Goal: Find specific page/section: Find specific page/section

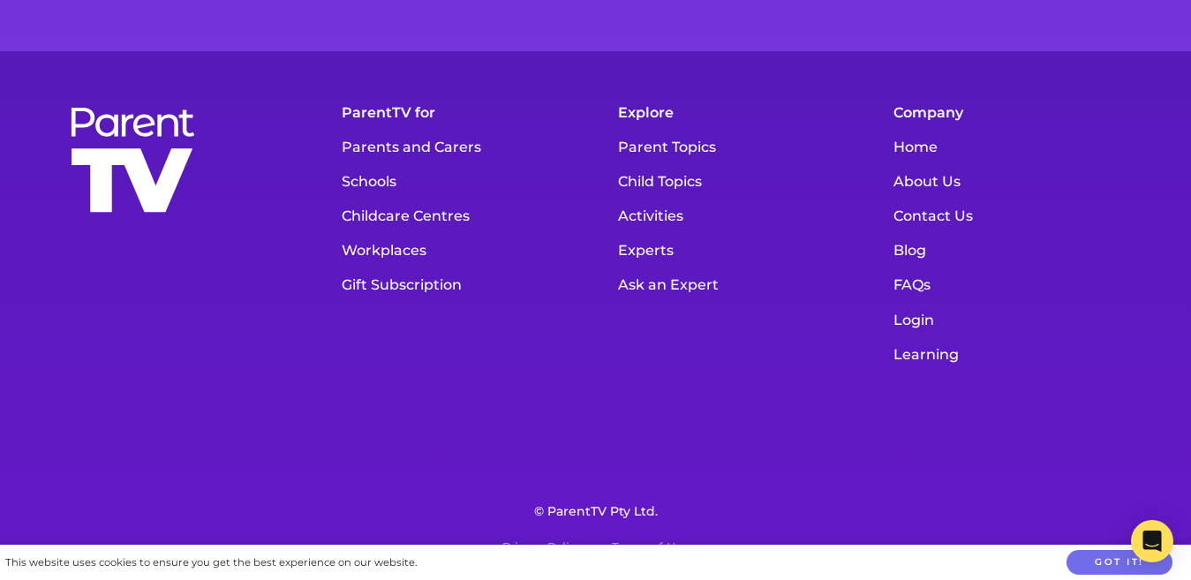
scroll to position [24721, 0]
click at [362, 142] on link "Parents and Carers" at bounding box center [458, 147] width 250 height 34
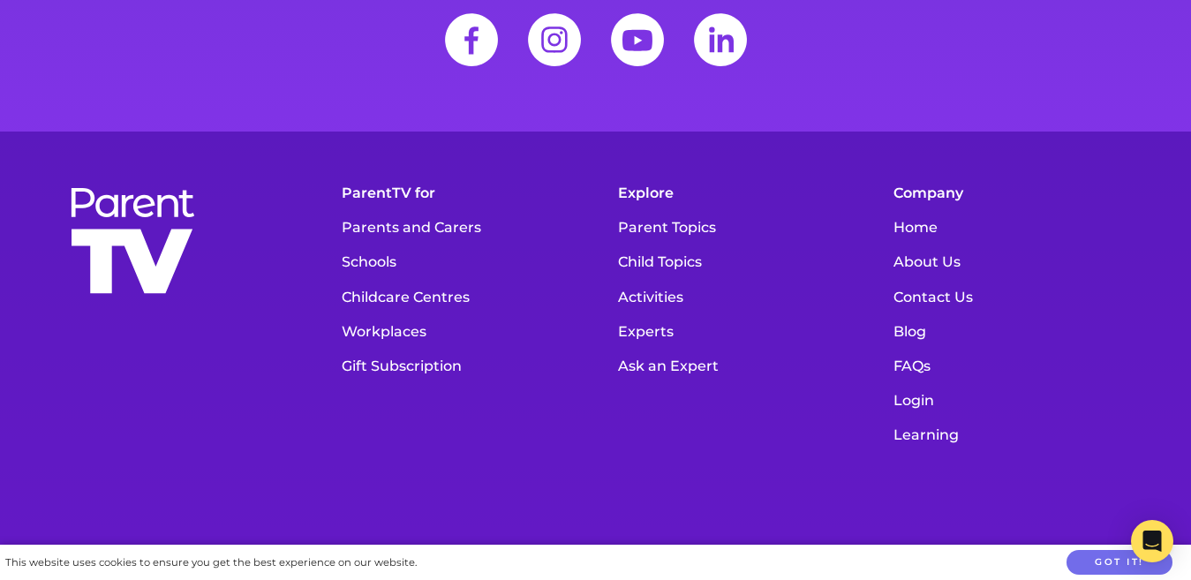
scroll to position [6443, 0]
